Goal: Task Accomplishment & Management: Manage account settings

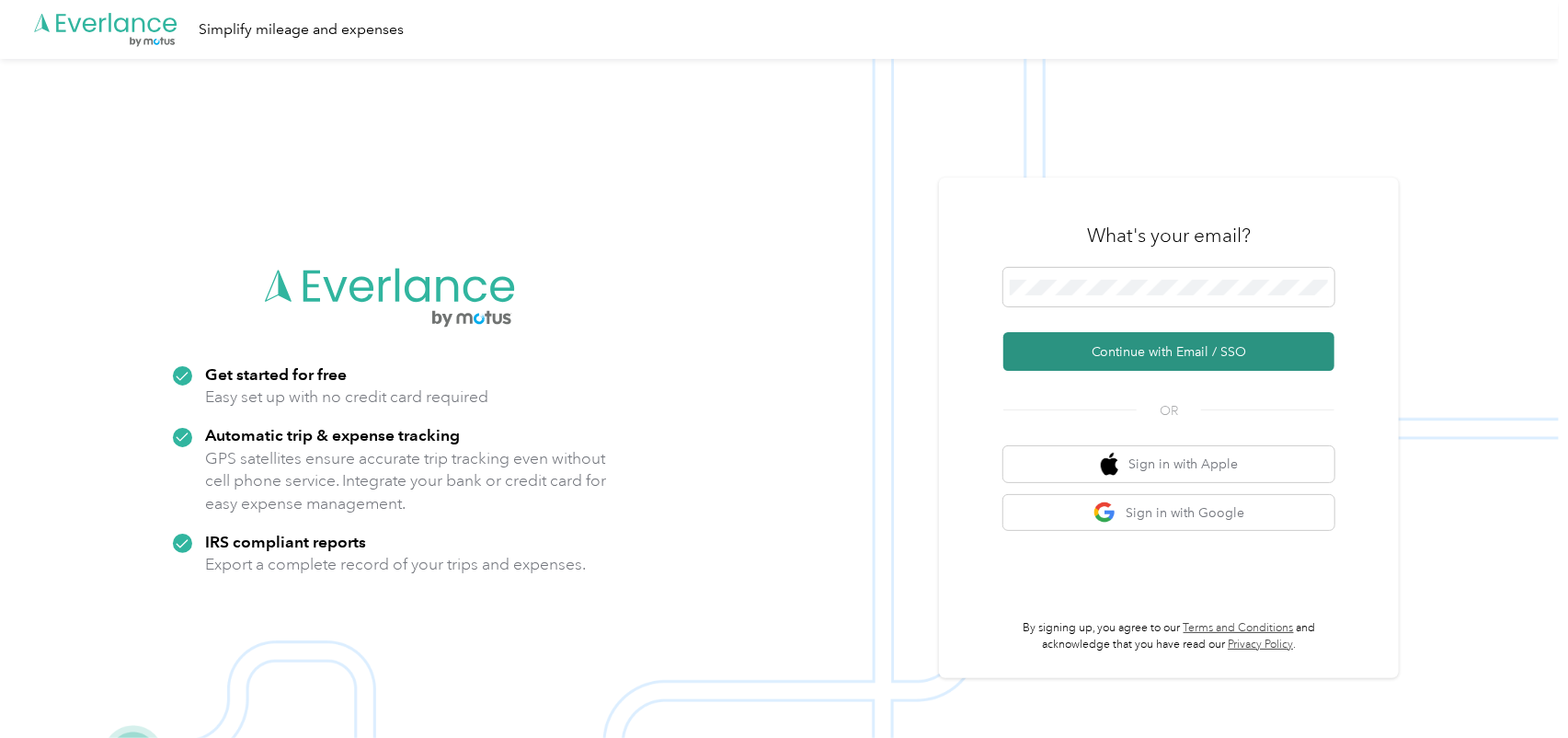
click at [1133, 346] on button "Continue with Email / SSO" at bounding box center [1169, 352] width 332 height 39
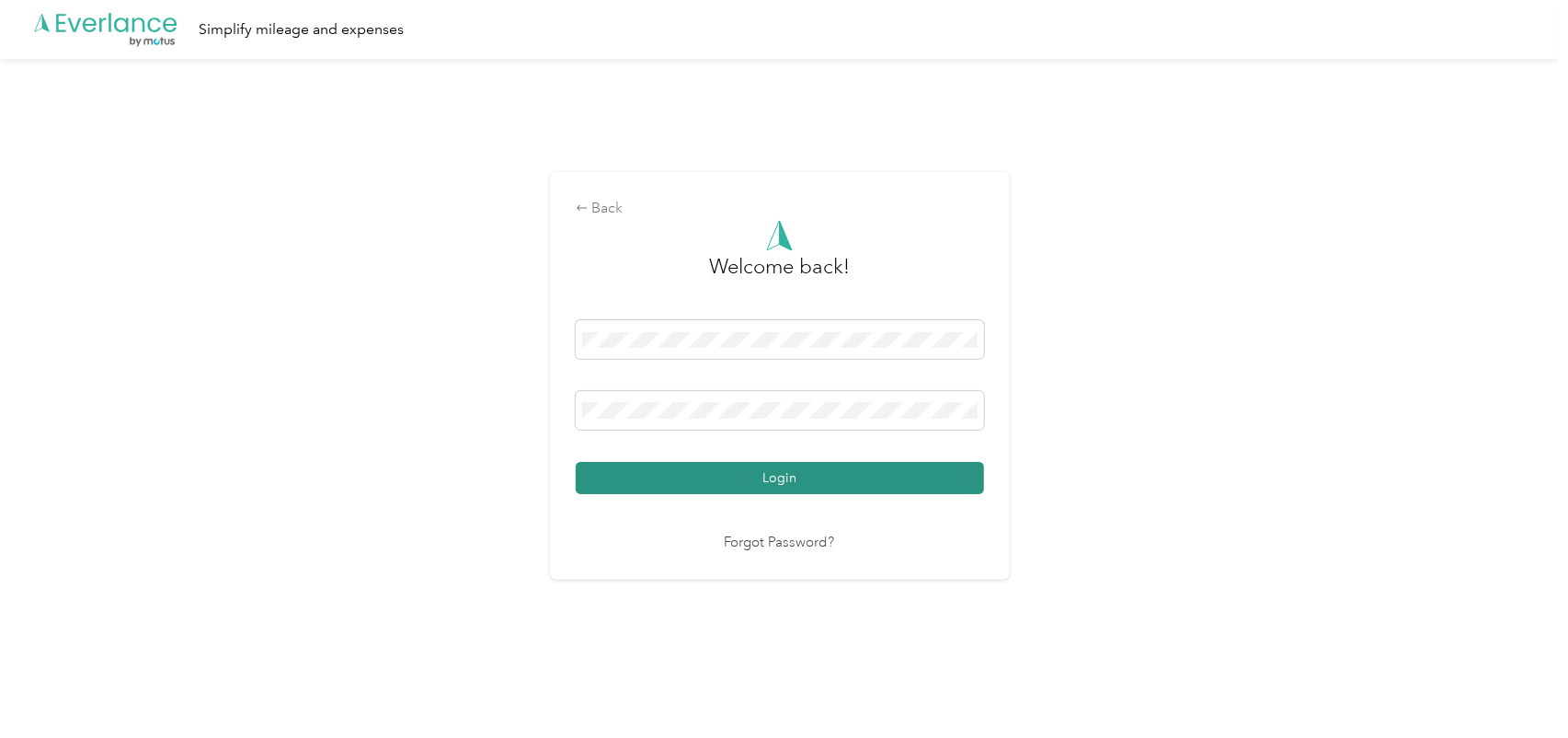
click at [795, 484] on button "Login" at bounding box center [779, 478] width 409 height 32
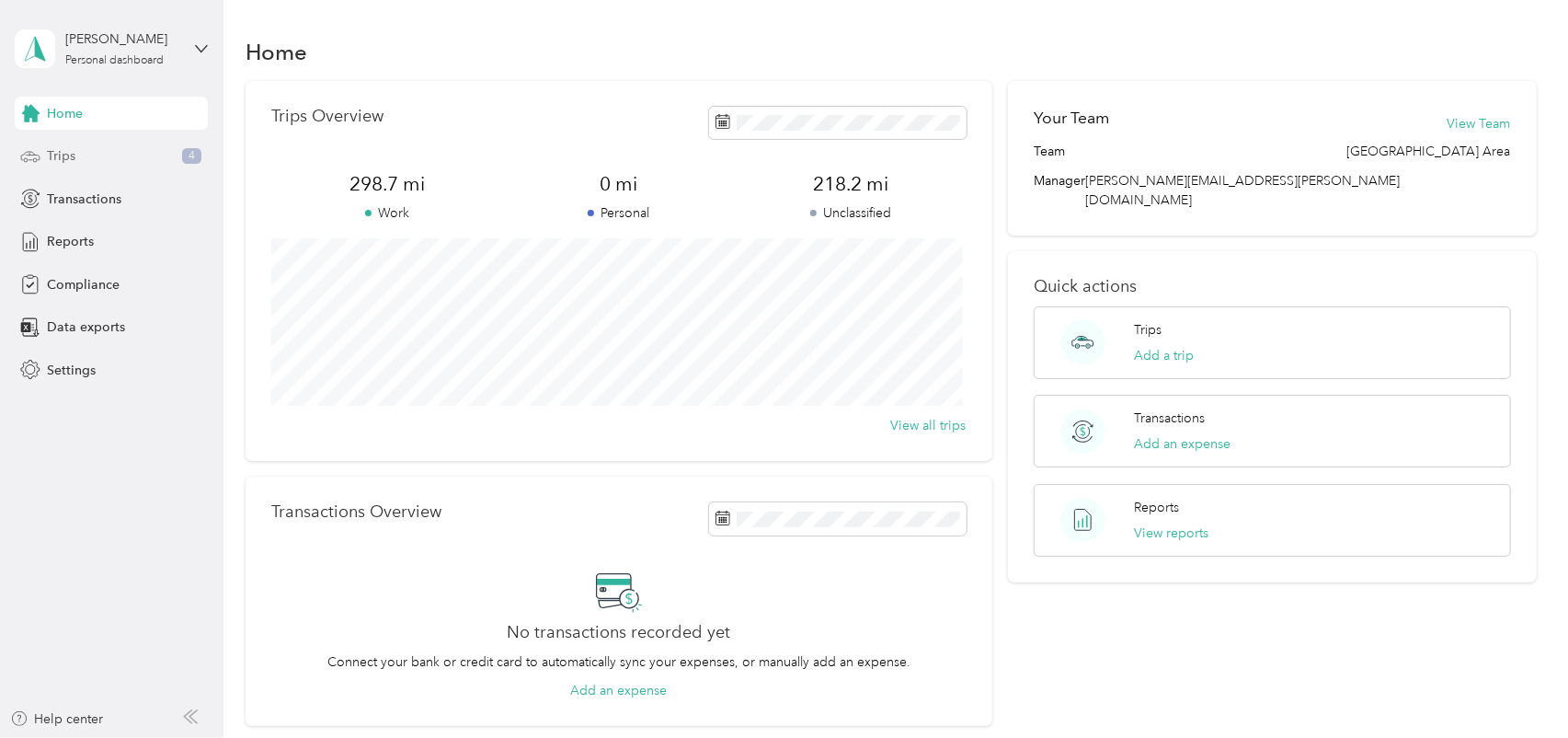
click at [74, 139] on div "Trips 4" at bounding box center [111, 156] width 193 height 33
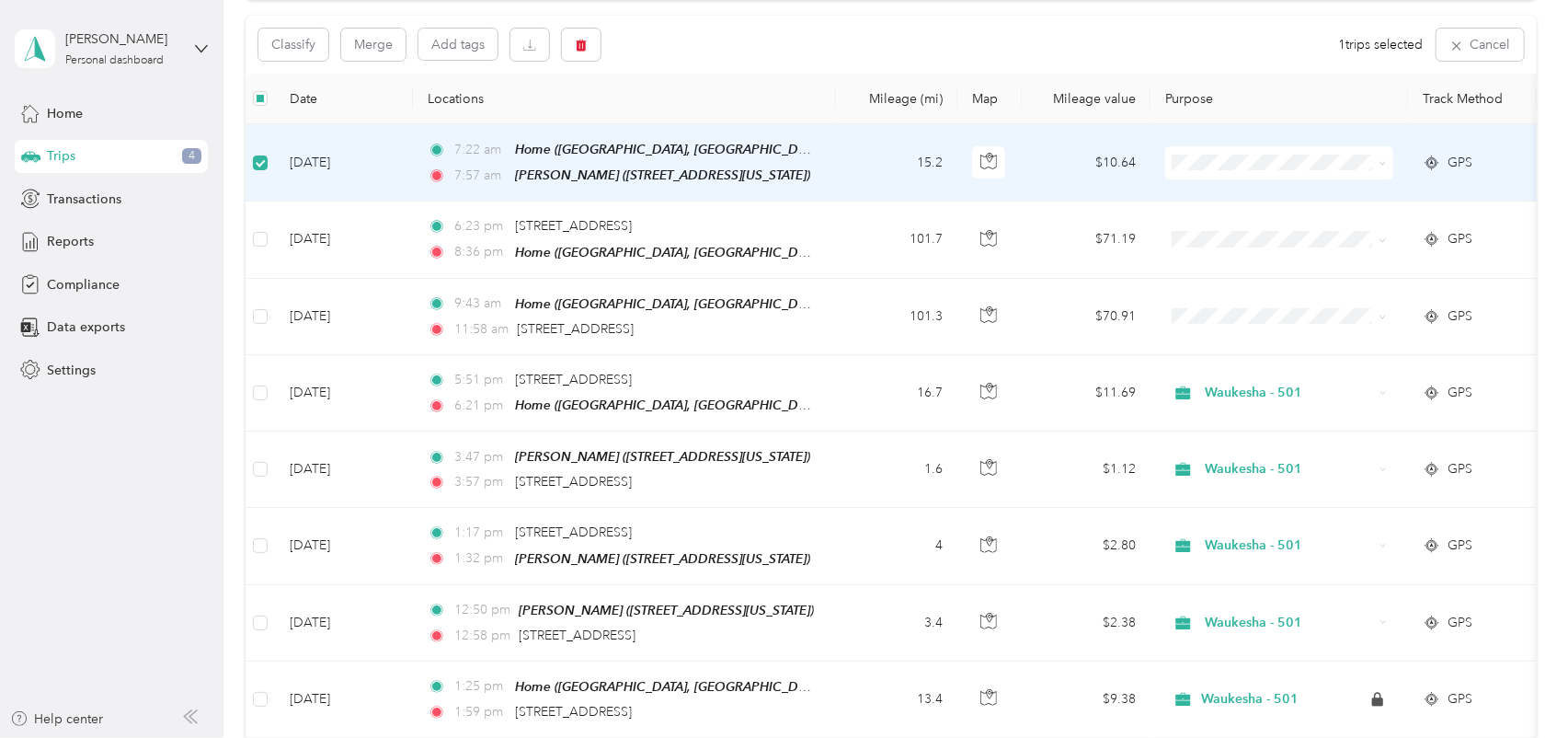
scroll to position [182, 0]
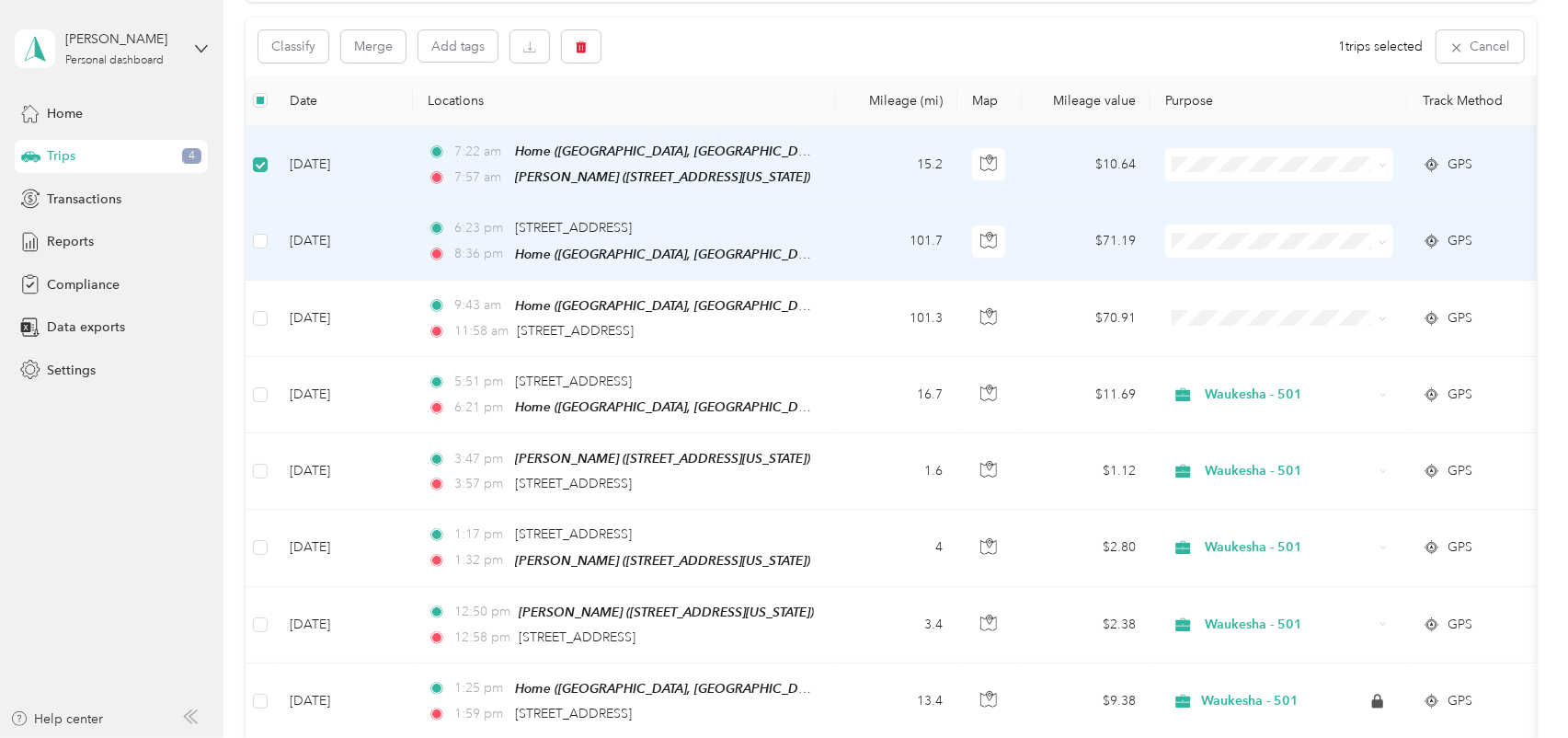
click at [252, 236] on td at bounding box center [260, 241] width 29 height 76
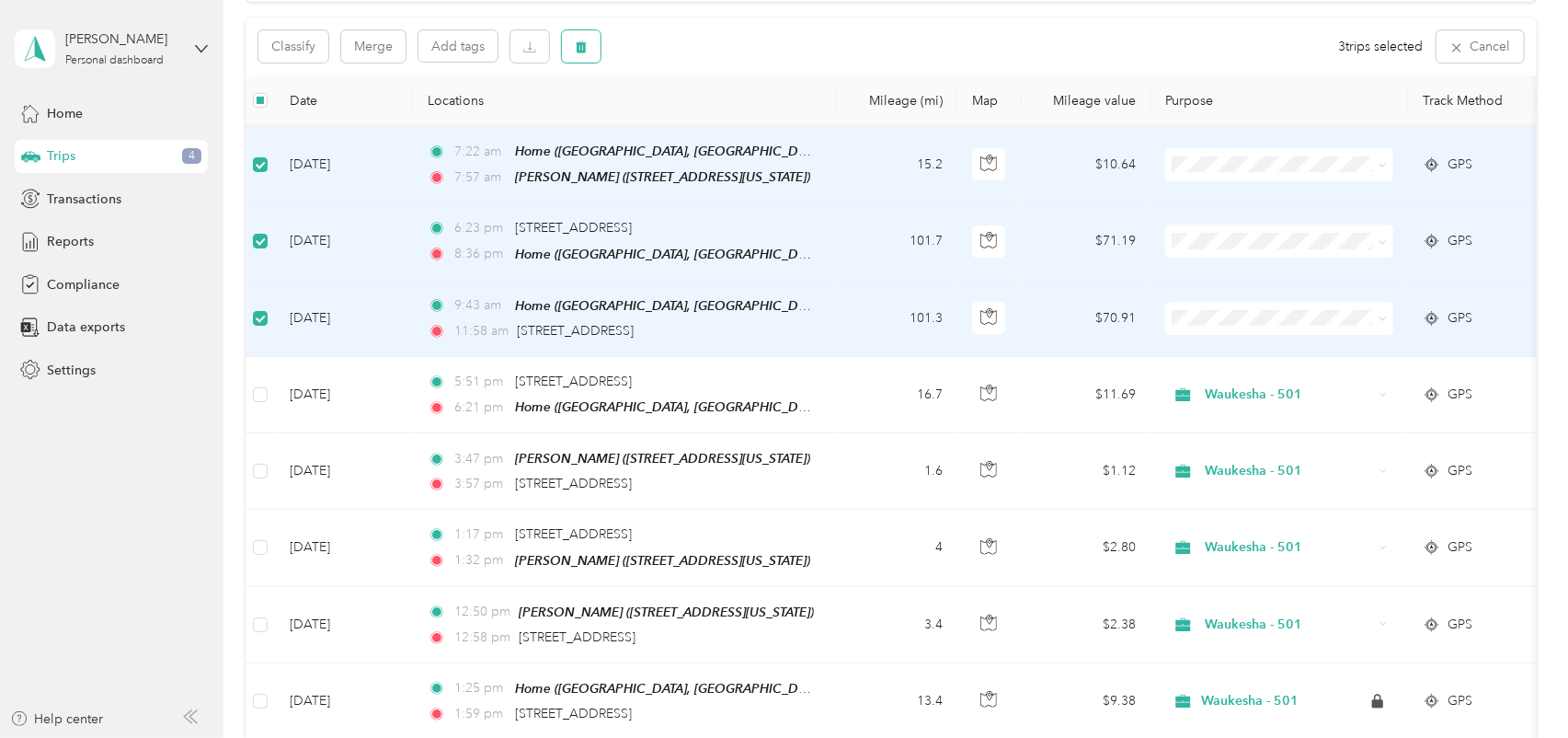
click at [587, 53] on icon "button" at bounding box center [581, 47] width 13 height 13
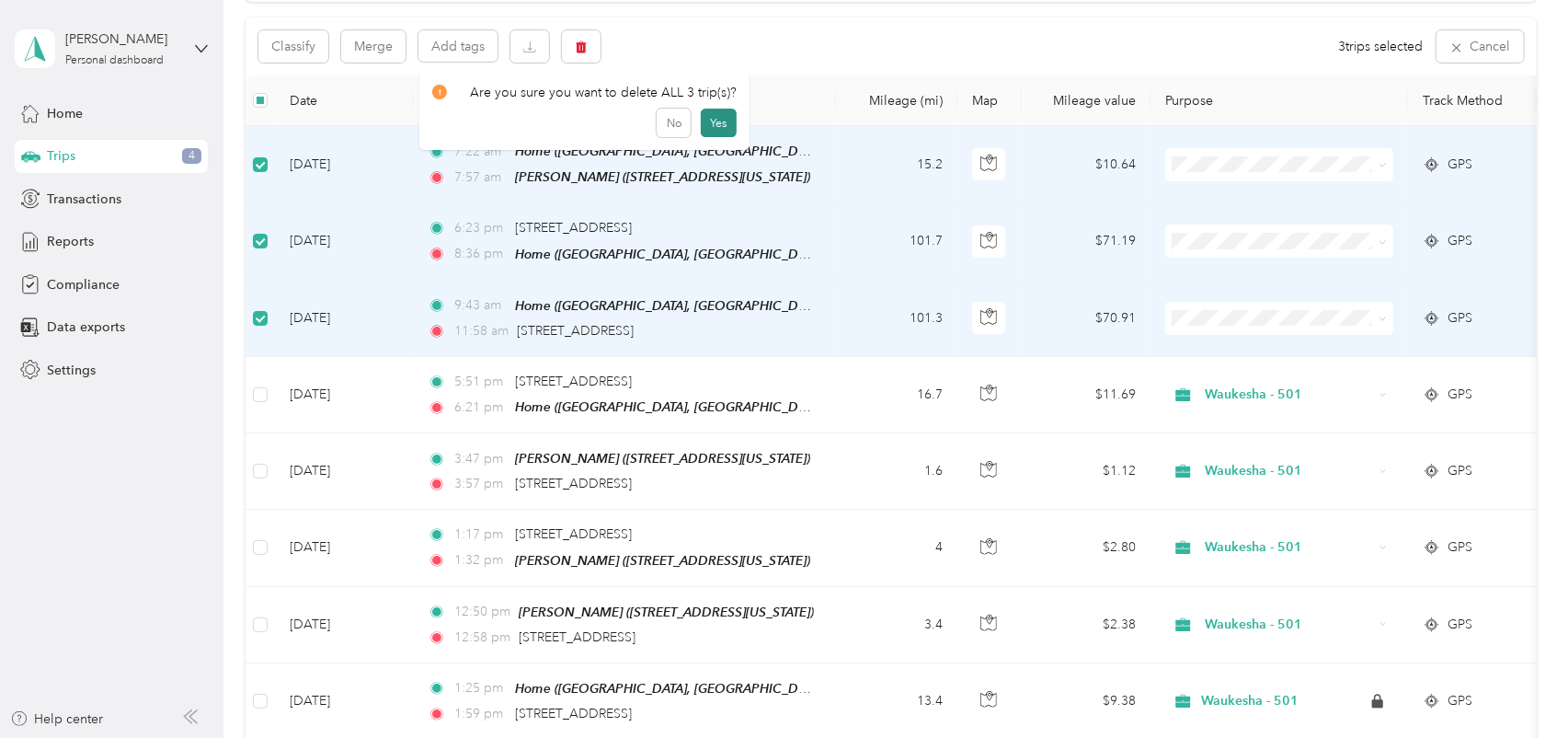
click at [722, 123] on button "Yes" at bounding box center [719, 123] width 36 height 29
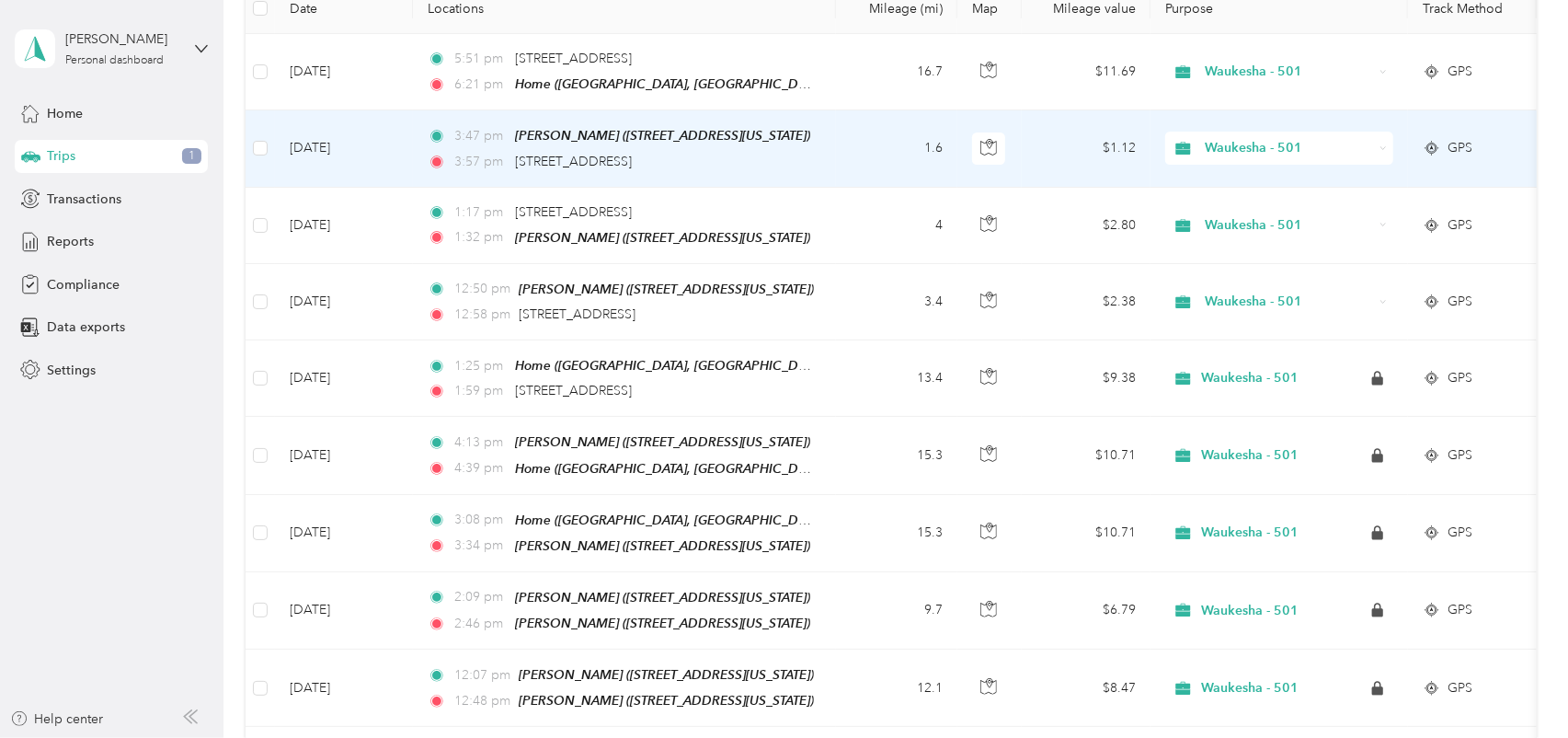
scroll to position [0, 0]
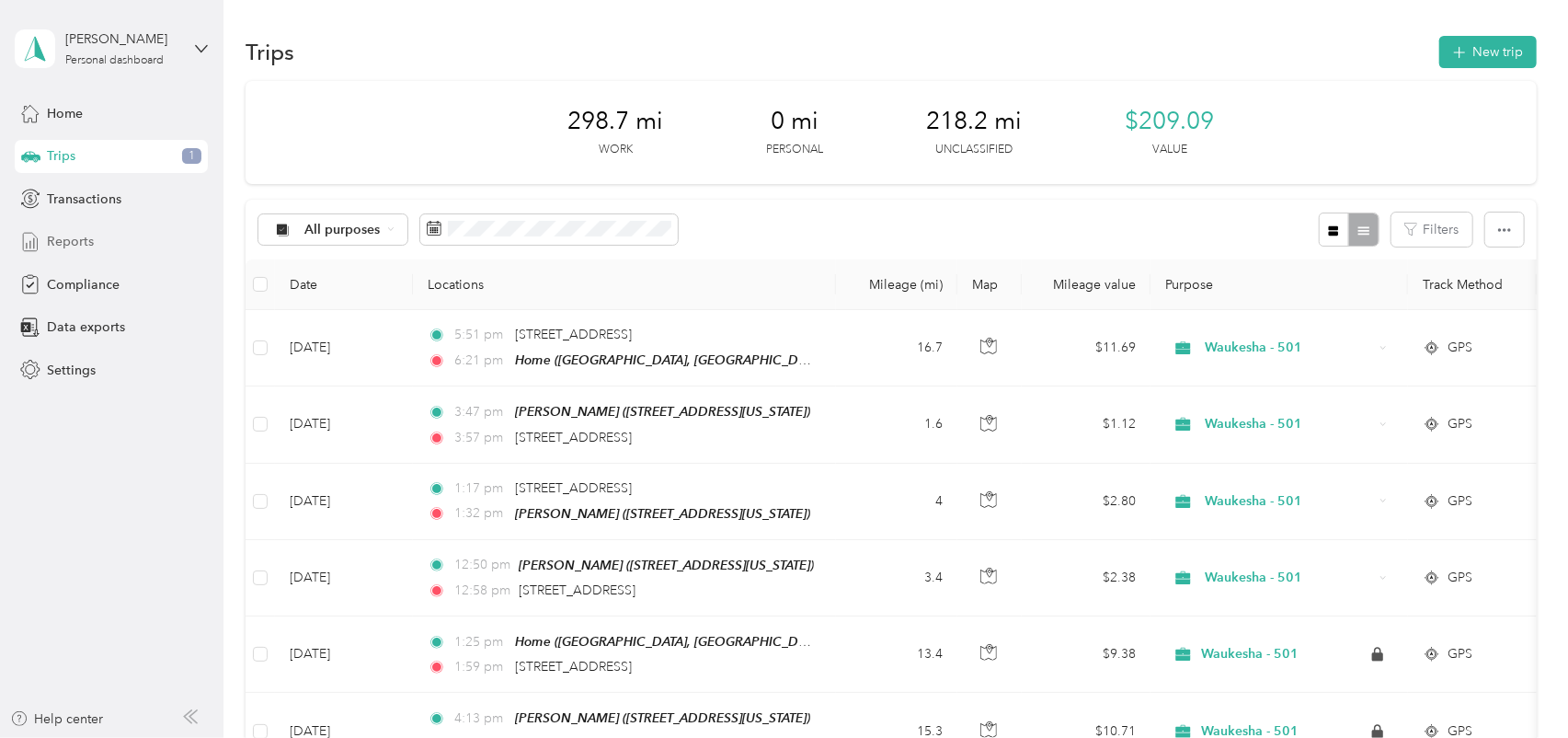
click at [70, 248] on span "Reports" at bounding box center [70, 242] width 47 height 19
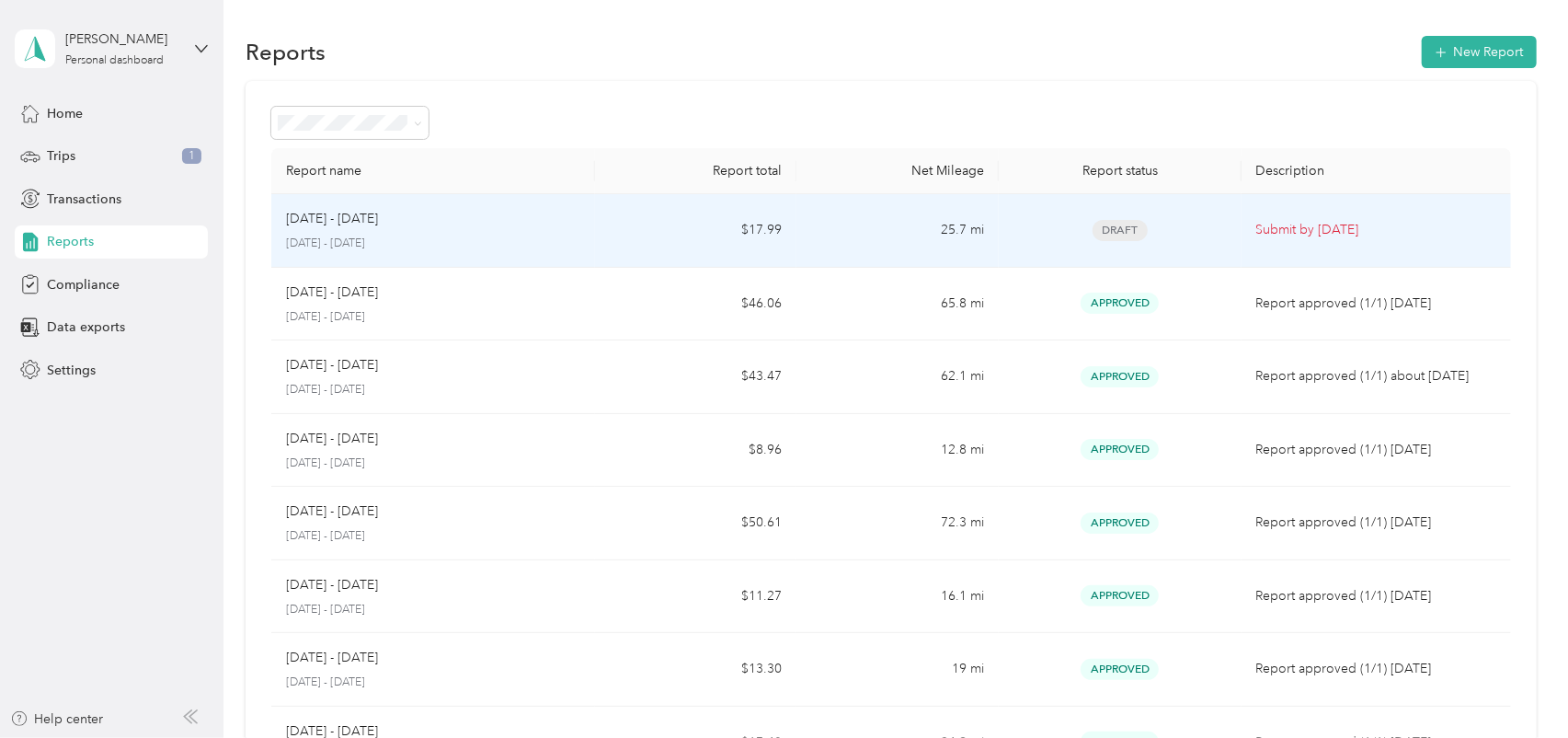
click at [1317, 235] on p "Submit by [DATE]" at bounding box center [1377, 229] width 240 height 20
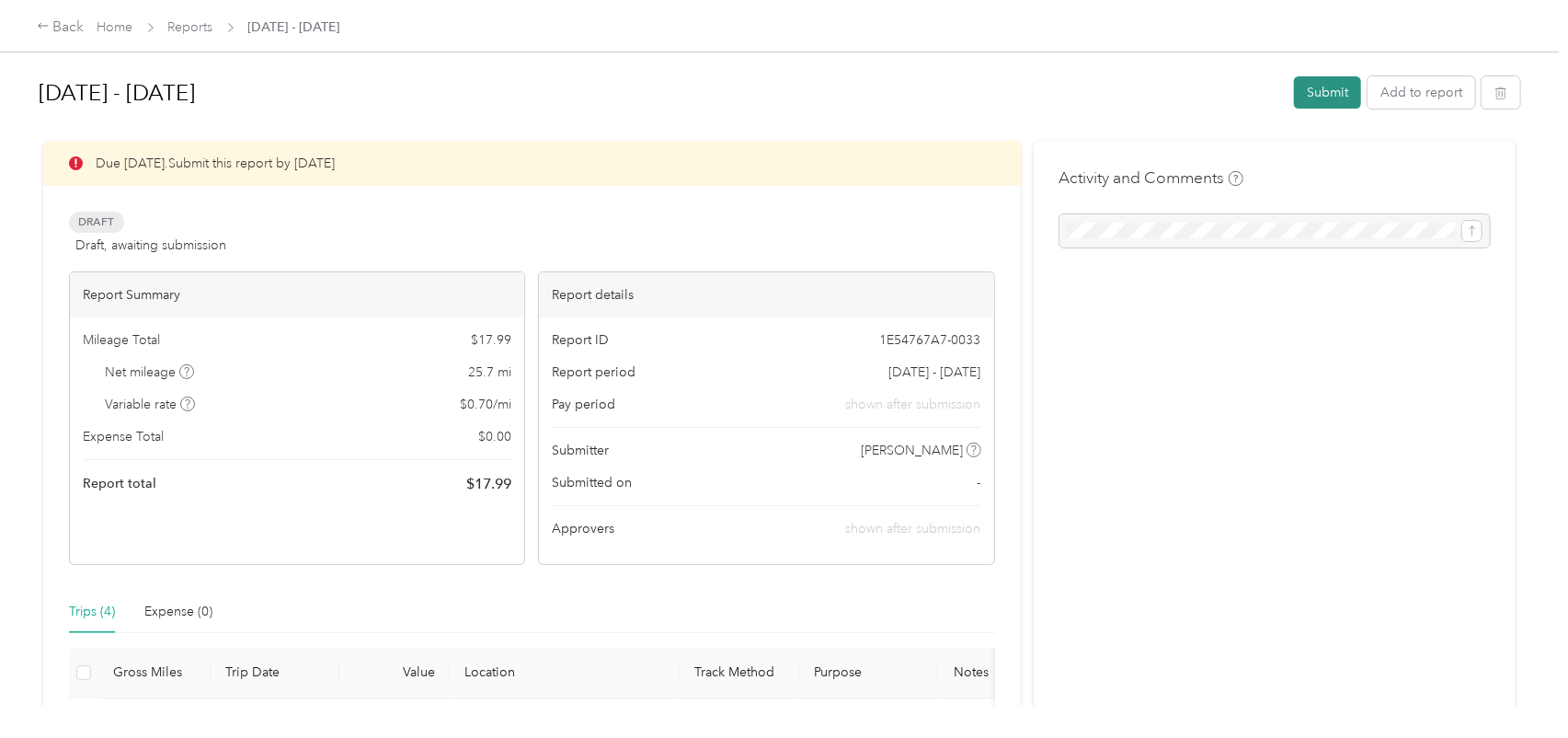
click at [1308, 103] on button "Submit" at bounding box center [1327, 92] width 67 height 32
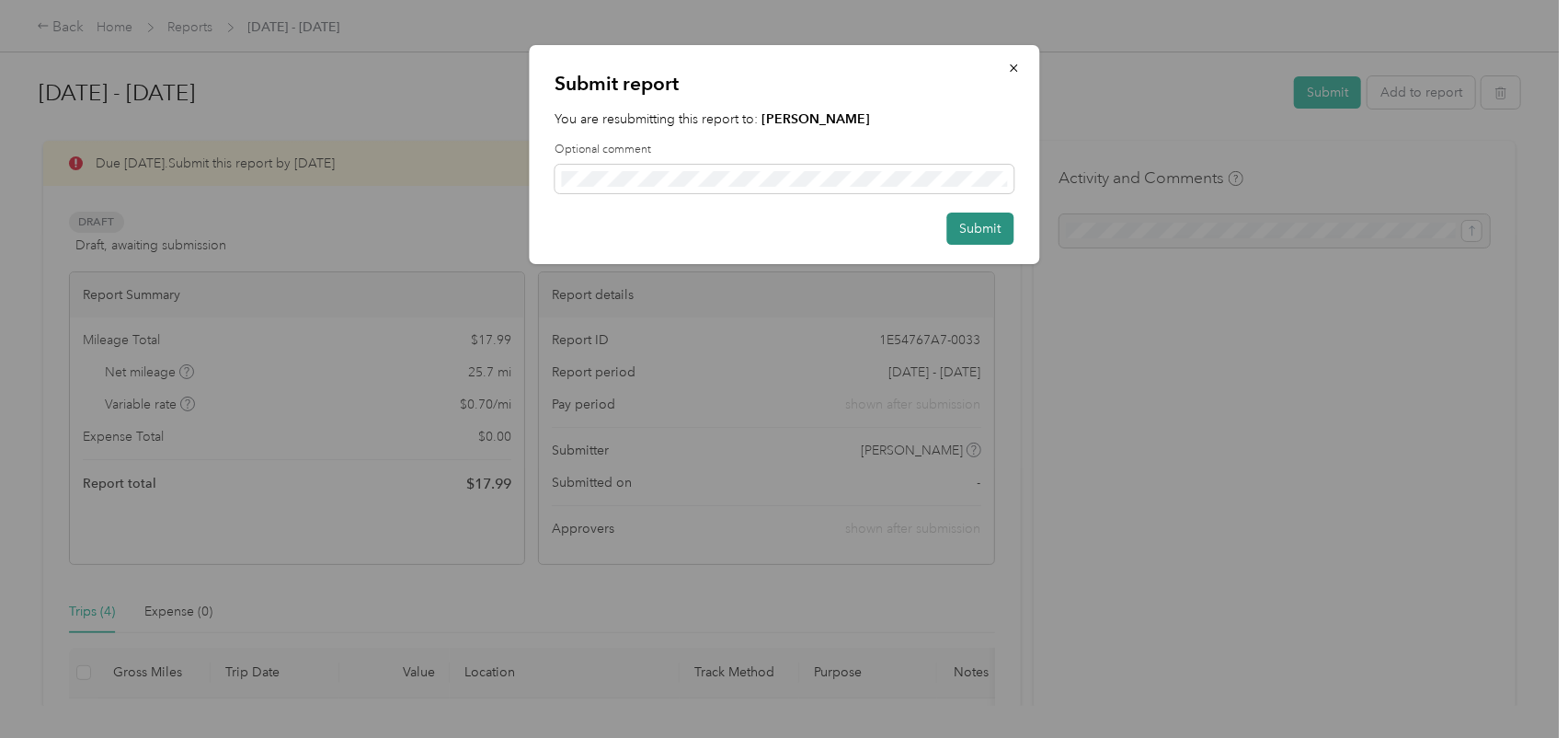
click at [964, 235] on button "Submit" at bounding box center [980, 228] width 67 height 32
